Goal: Task Accomplishment & Management: Complete application form

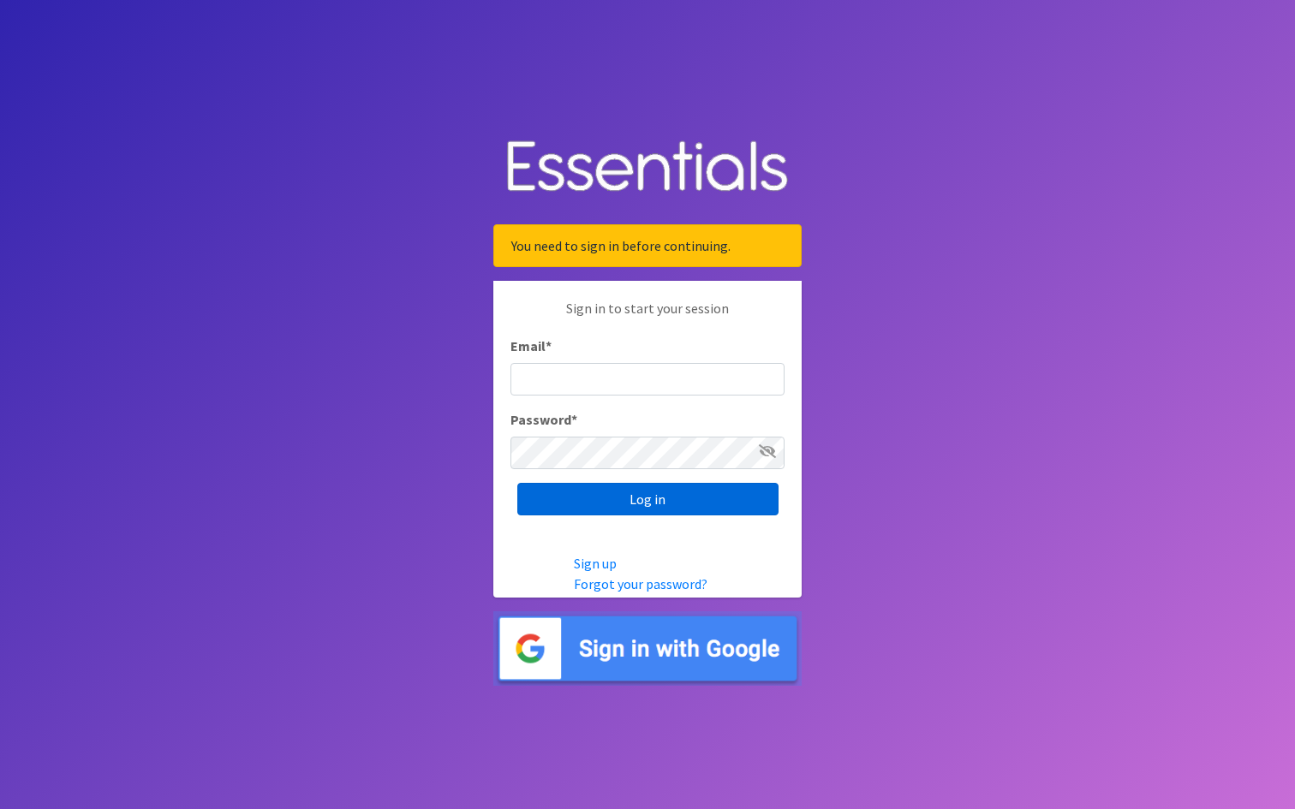
type input "[EMAIL_ADDRESS][DOMAIN_NAME]"
click at [611, 504] on input "Log in" at bounding box center [647, 499] width 261 height 33
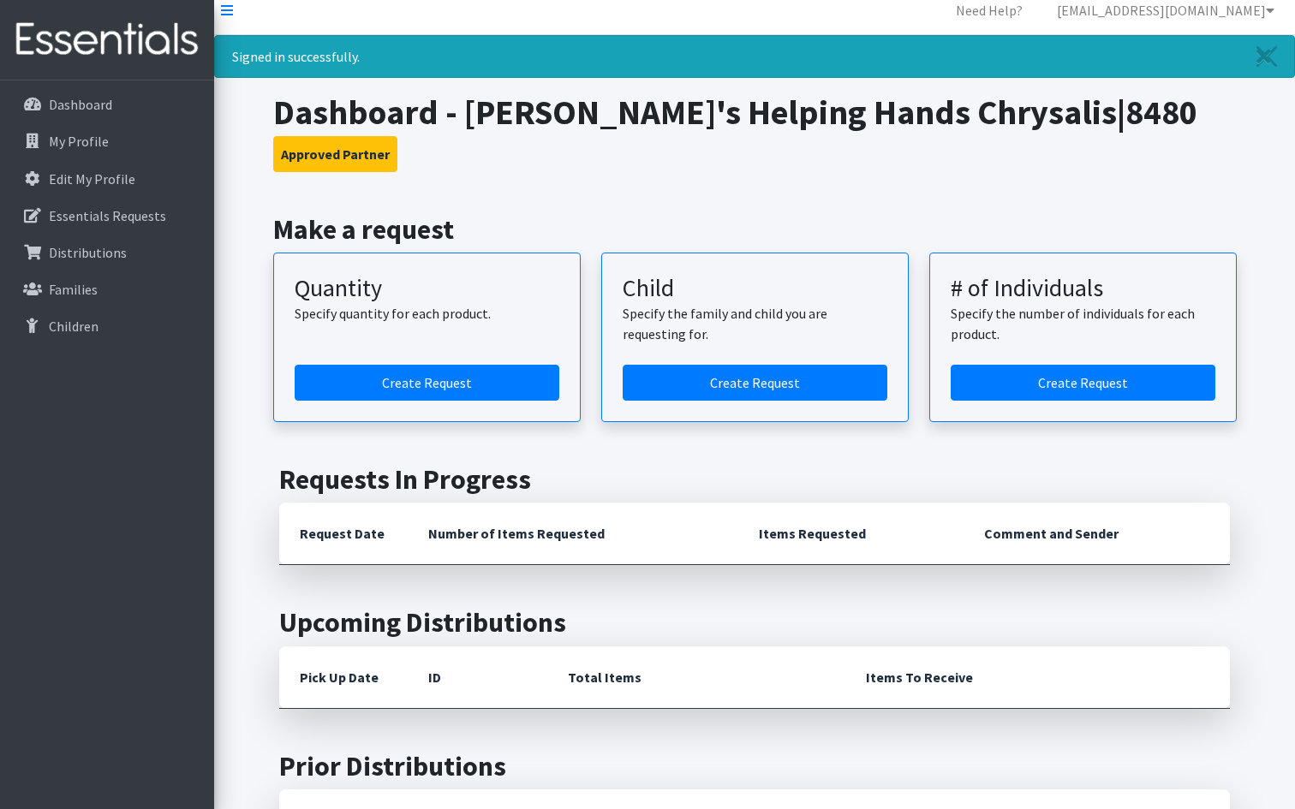
scroll to position [13, 0]
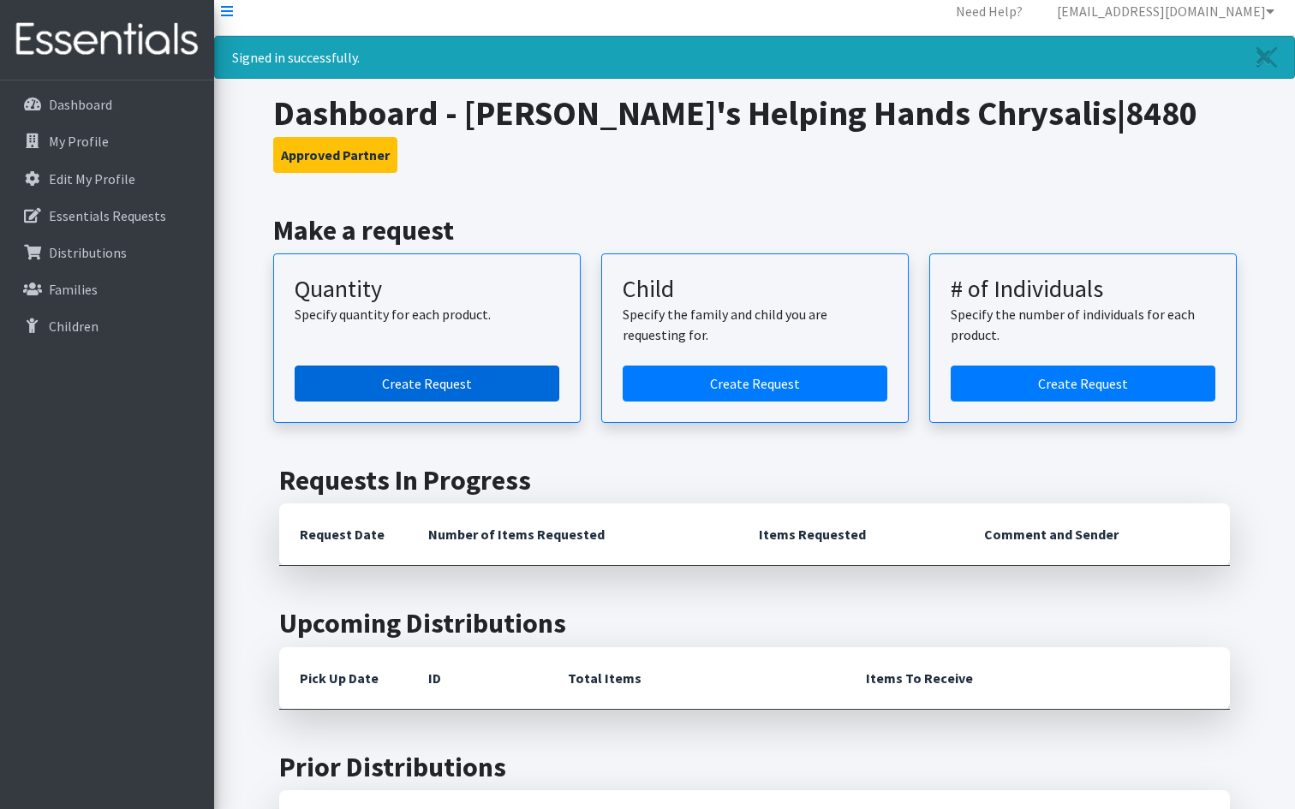
click at [392, 384] on link "Create Request" at bounding box center [427, 384] width 265 height 36
